Goal: Submit feedback/report problem

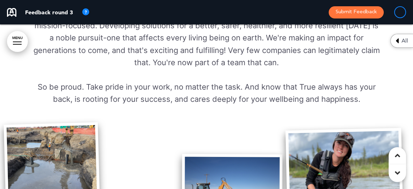
scroll to position [627, 0]
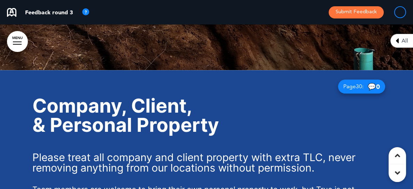
scroll to position [9976, 0]
